Goal: Find specific page/section: Find specific page/section

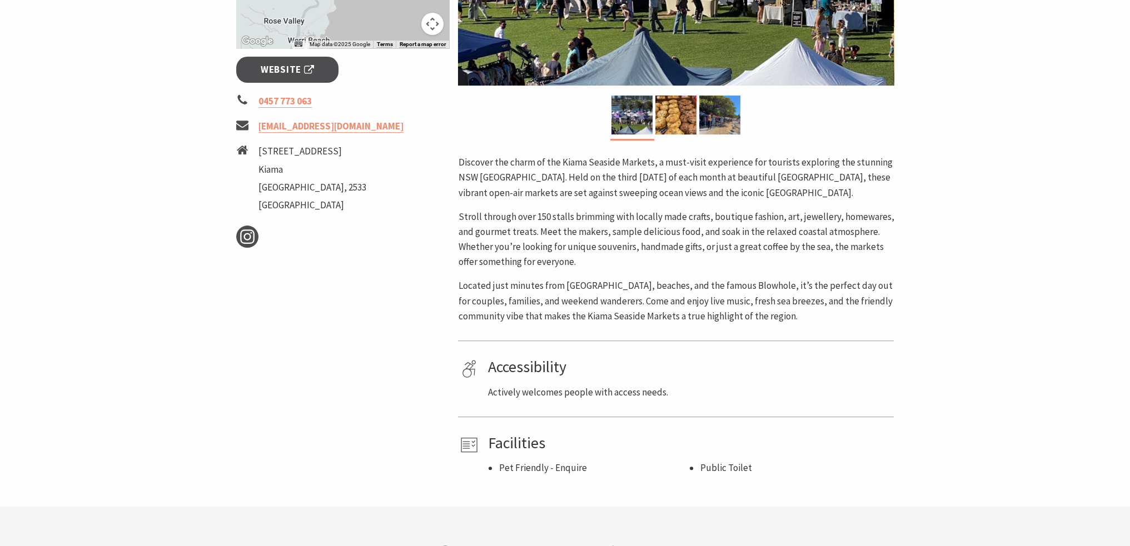
scroll to position [500, 0]
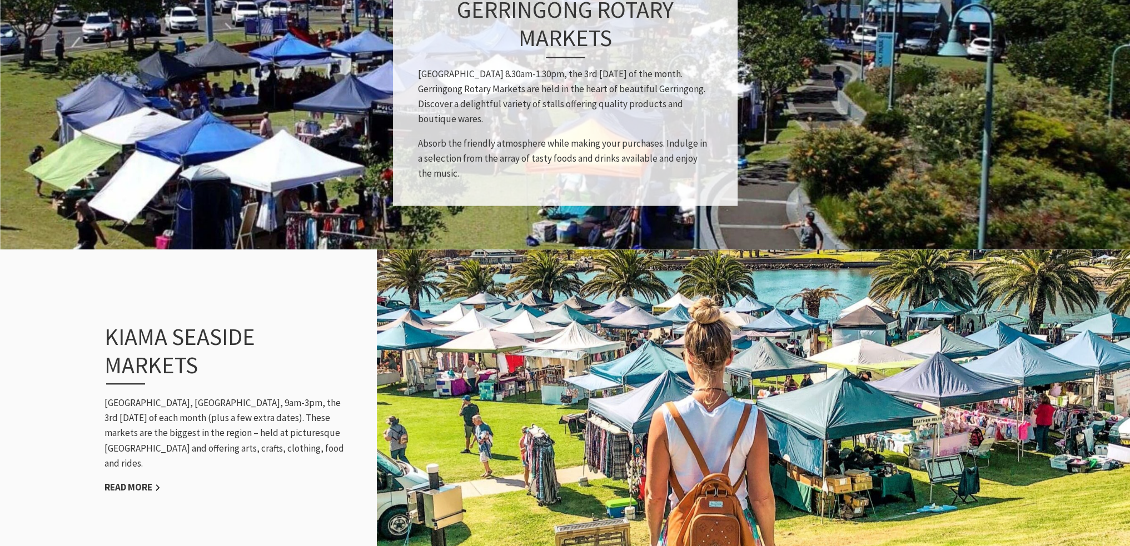
scroll to position [1000, 0]
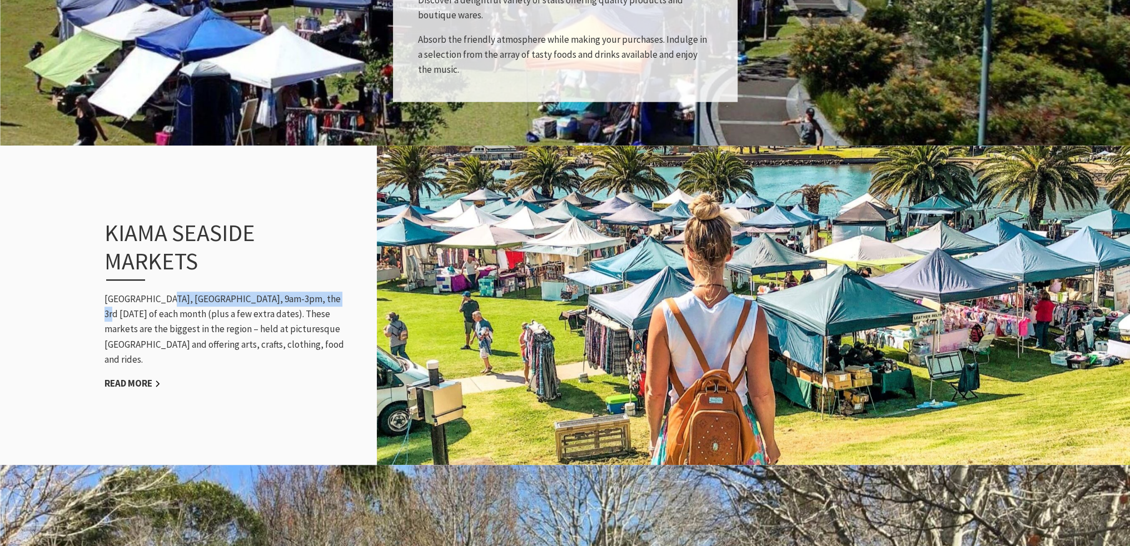
drag, startPoint x: 160, startPoint y: 308, endPoint x: 329, endPoint y: 306, distance: 168.9
click at [329, 306] on p "[GEOGRAPHIC_DATA], [GEOGRAPHIC_DATA], 9am-3pm, the 3rd [DATE] of each month (pl…" at bounding box center [226, 330] width 244 height 76
click at [148, 377] on link "Read More" at bounding box center [132, 383] width 56 height 13
